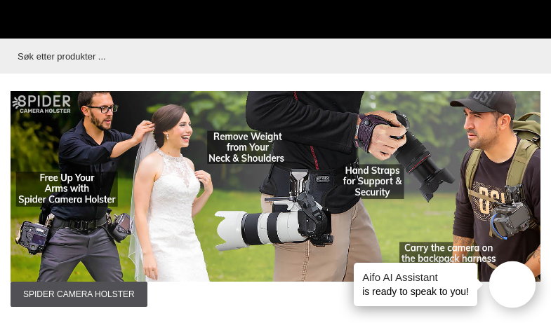
scroll to position [4325, 0]
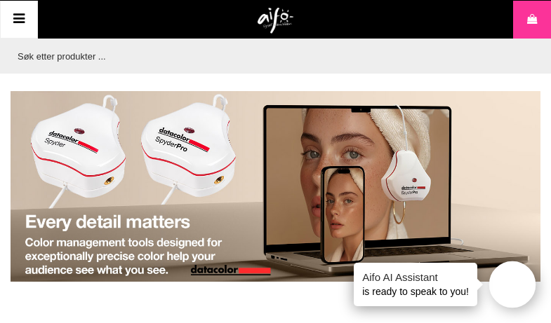
scroll to position [205, 0]
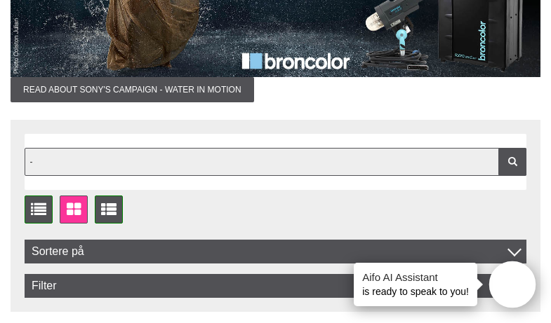
type input "-"
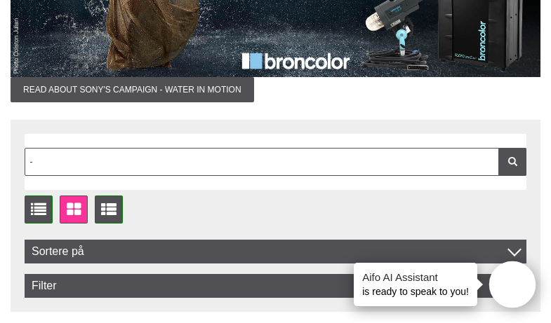
scroll to position [0, 0]
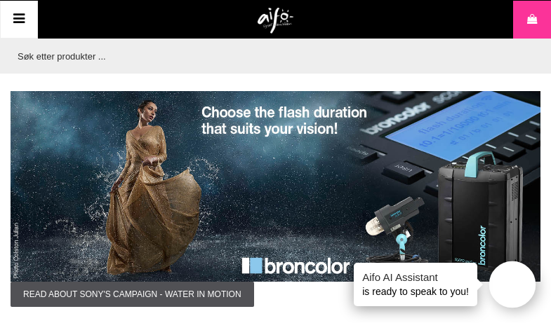
type input "-"
